Goal: Check status: Check status

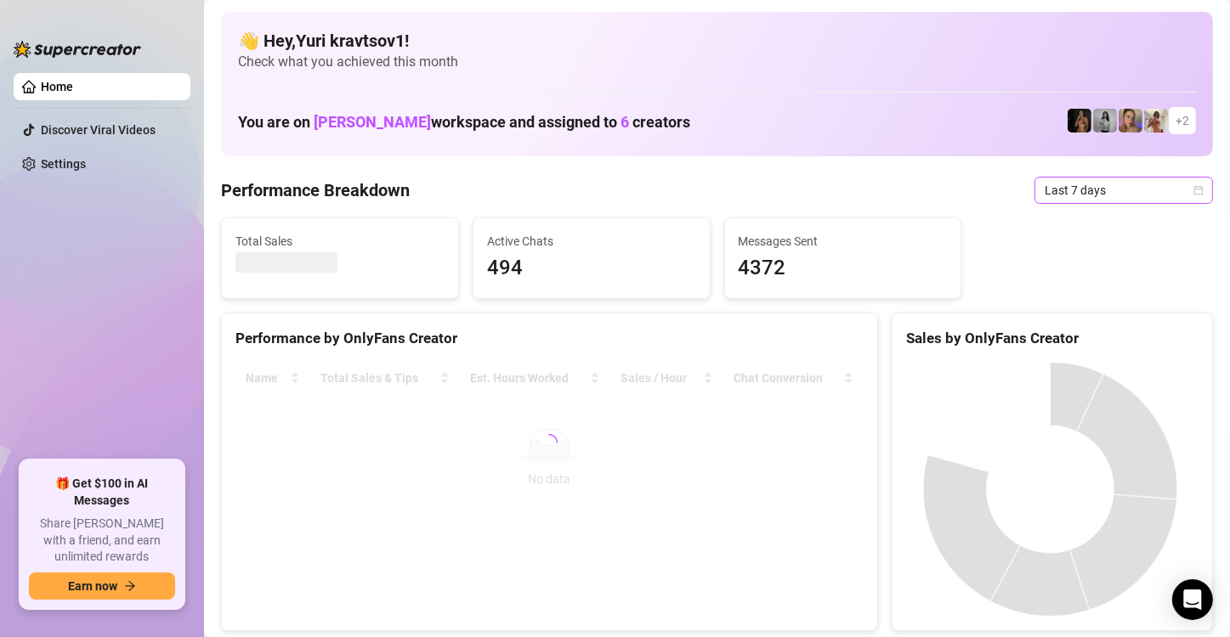
click at [1093, 187] on span "Last 7 days" at bounding box center [1123, 190] width 158 height 25
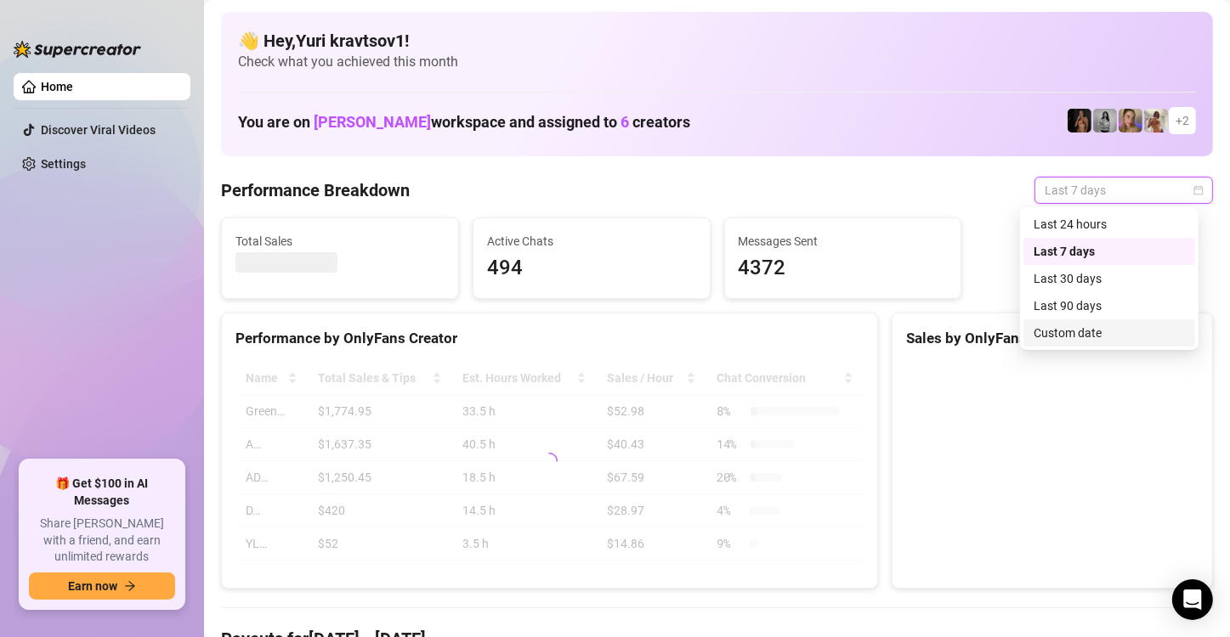
click at [1100, 333] on div "Custom date" at bounding box center [1108, 333] width 151 height 19
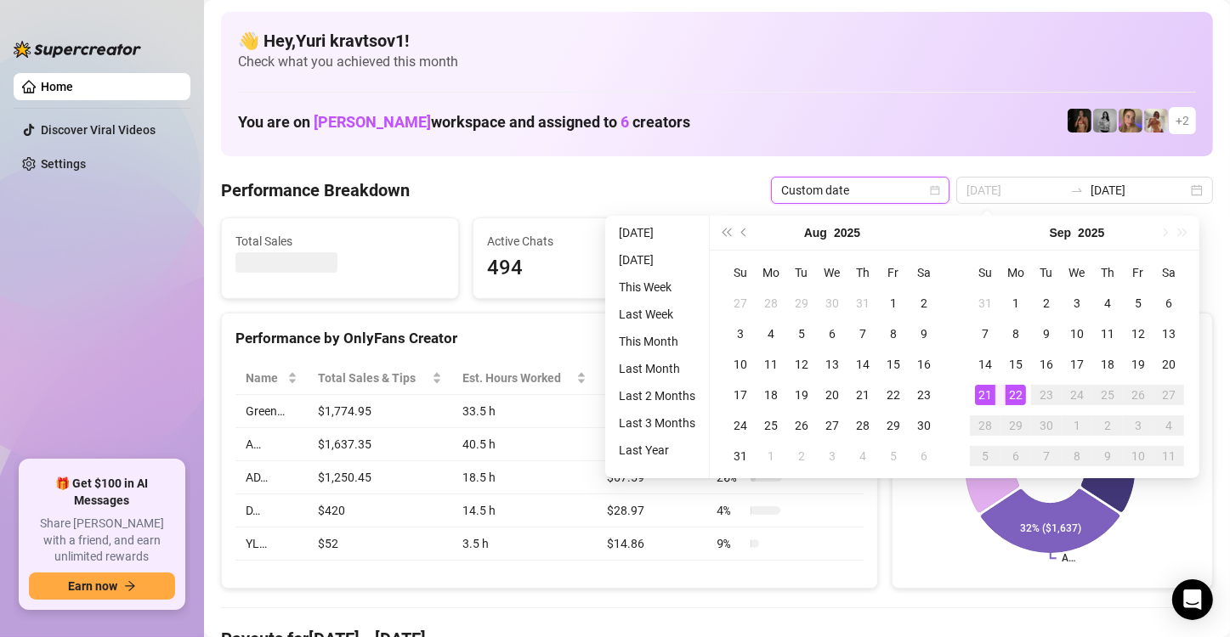
click at [987, 397] on div "21" at bounding box center [985, 395] width 20 height 20
click at [1009, 397] on div "22" at bounding box center [1015, 395] width 20 height 20
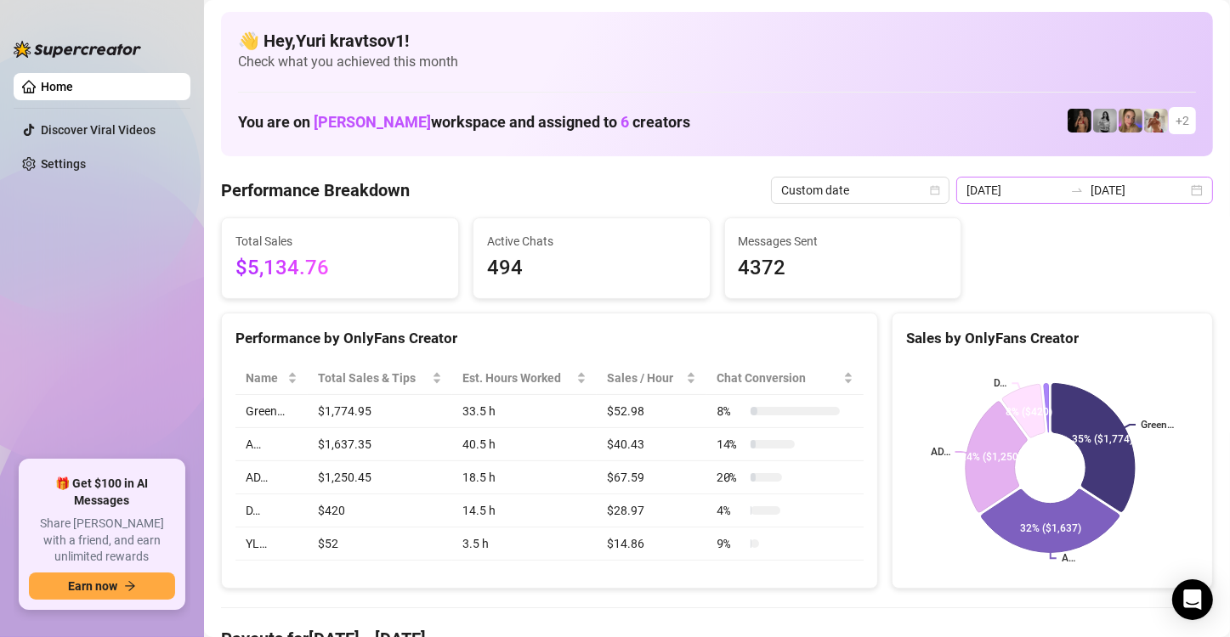
click at [1189, 190] on div "[DATE] [DATE]" at bounding box center [1084, 190] width 257 height 27
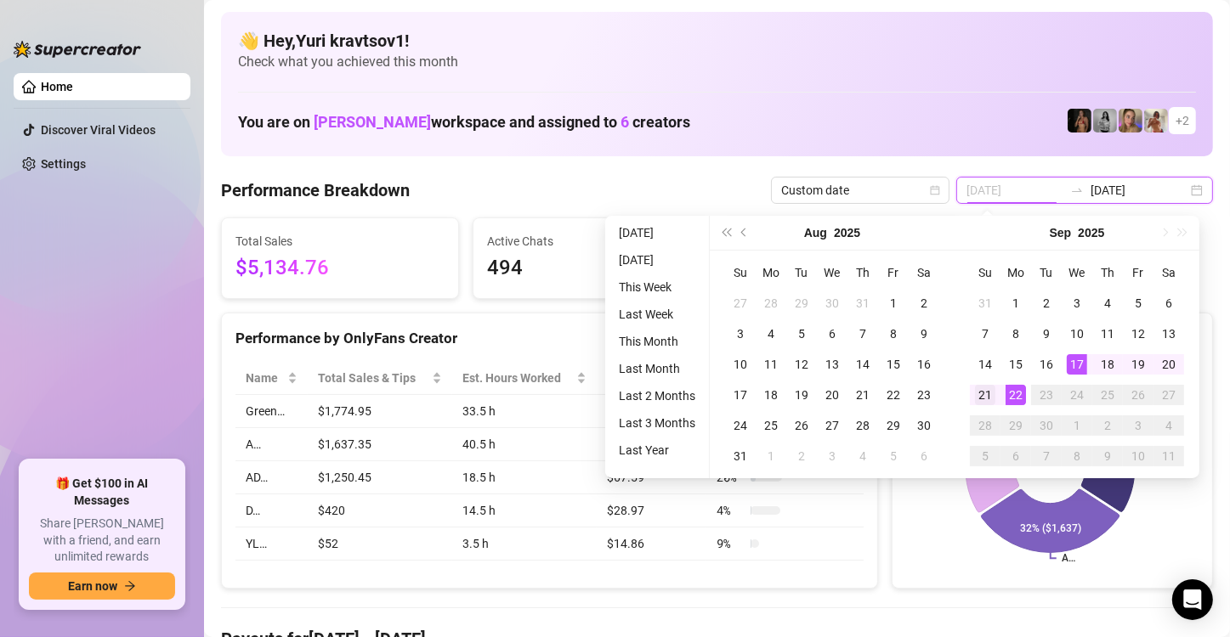
type input "[DATE]"
drag, startPoint x: 976, startPoint y: 399, endPoint x: 988, endPoint y: 403, distance: 12.4
click at [976, 401] on div "21" at bounding box center [985, 395] width 20 height 20
click at [1006, 399] on div "22" at bounding box center [1015, 395] width 20 height 20
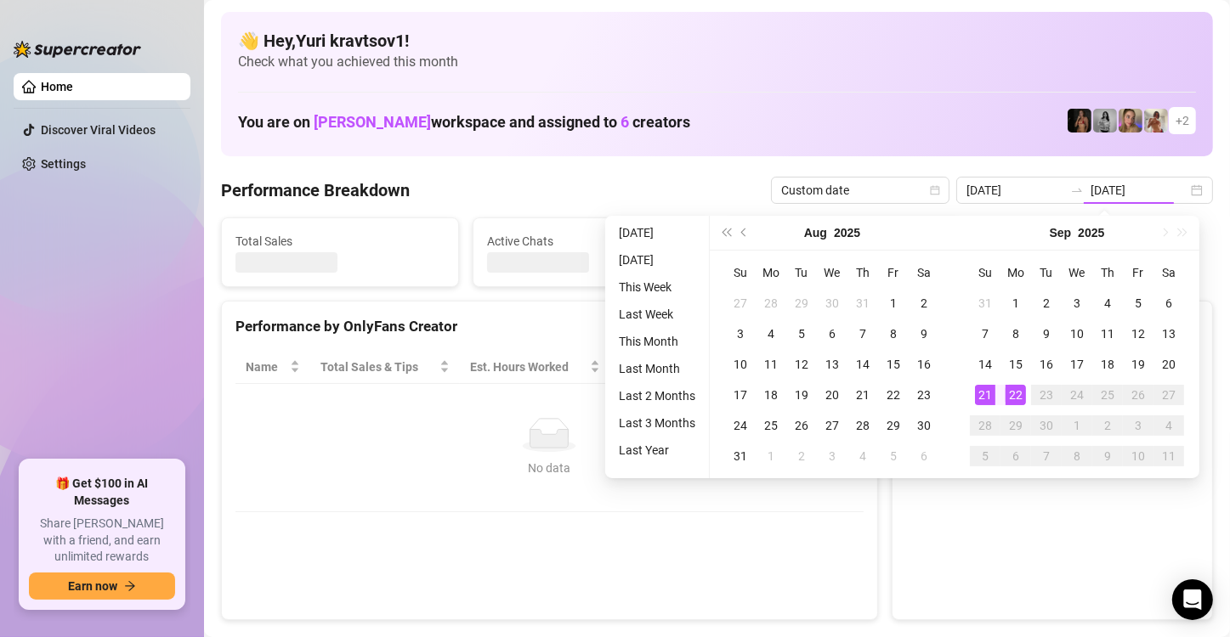
type input "[DATE]"
